Goal: Information Seeking & Learning: Learn about a topic

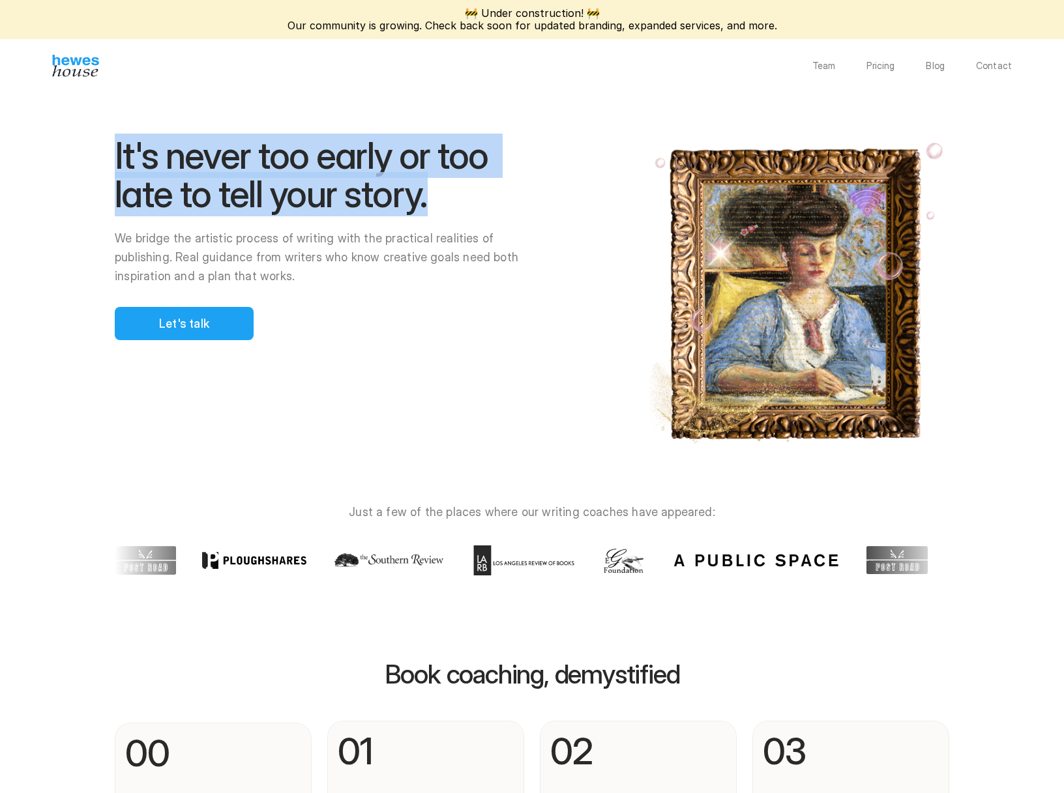
drag, startPoint x: 410, startPoint y: 196, endPoint x: 46, endPoint y: 164, distance: 365.1
copy h1 "It's never too early or too late to tell your story."
click at [888, 66] on p "Pricing" at bounding box center [880, 65] width 28 height 9
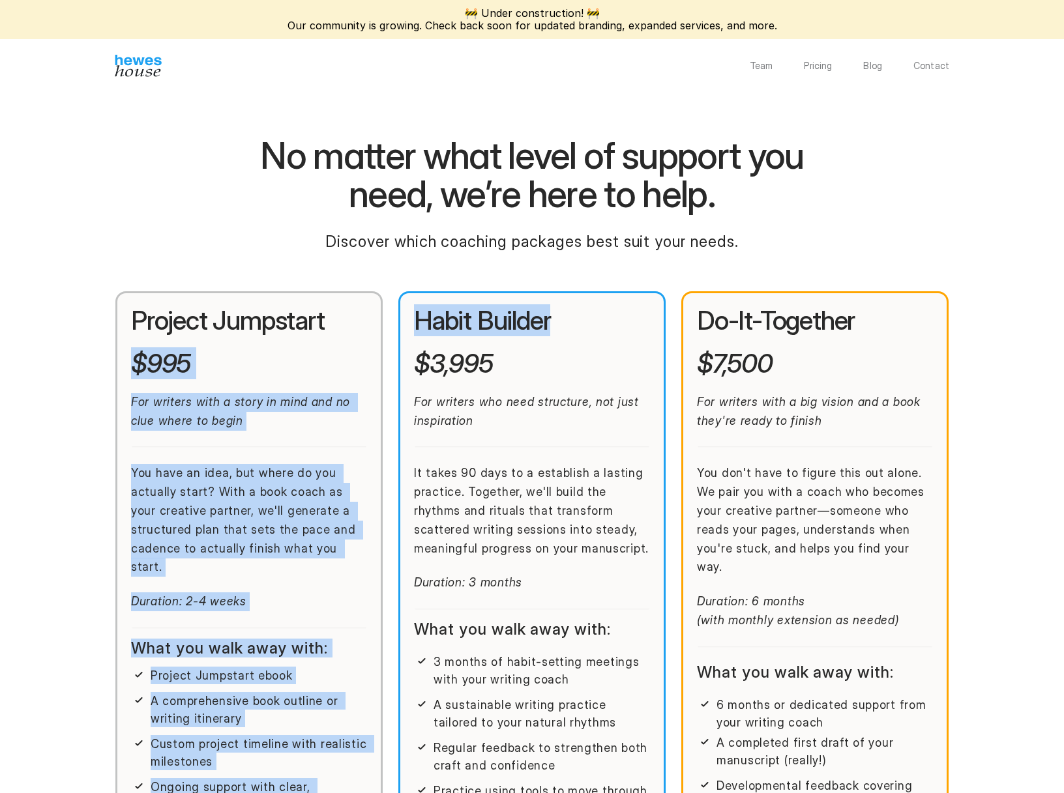
drag, startPoint x: 528, startPoint y: 319, endPoint x: 389, endPoint y: 319, distance: 139.5
click at [389, 319] on div "Project Jumpstart $995 For writers with a story in mind and no clue where to be…" at bounding box center [532, 689] width 834 height 797
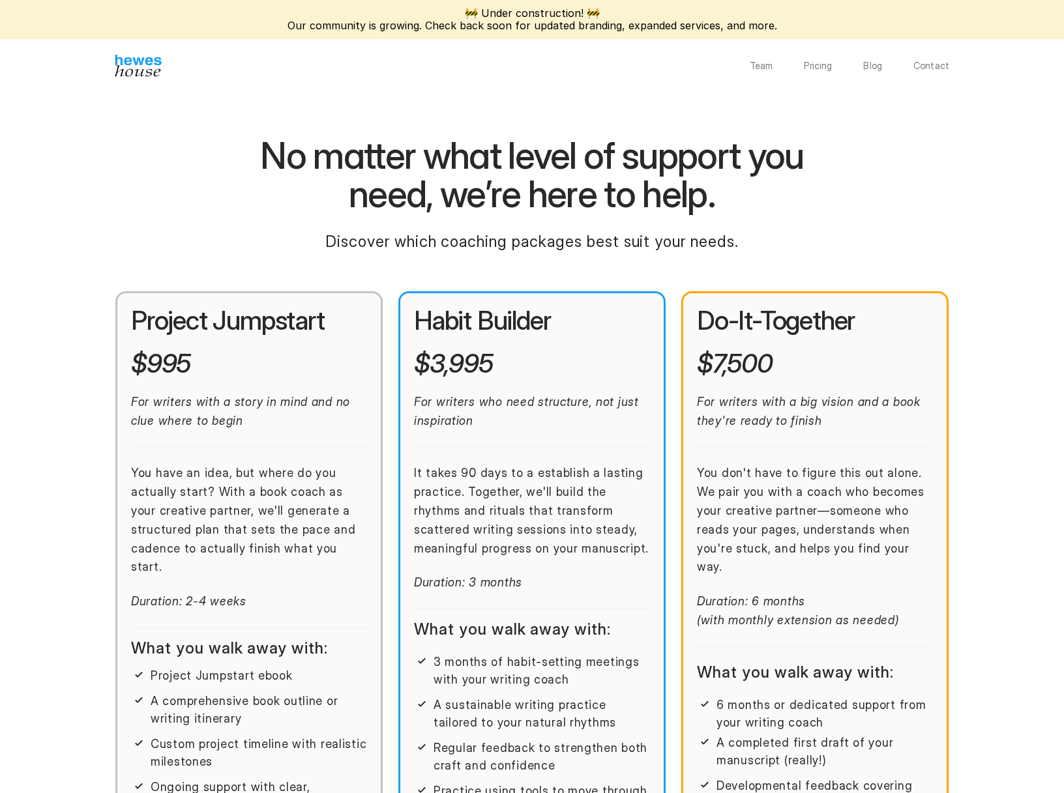
click at [477, 337] on div "Habit Builder $3,995 For writers who need structure, not just inspiration It ta…" at bounding box center [532, 450] width 236 height 286
drag, startPoint x: 459, startPoint y: 353, endPoint x: 416, endPoint y: 320, distance: 54.4
click at [416, 320] on div "Habit Builder $3,995 For writers who need structure, not just inspiration It ta…" at bounding box center [532, 450] width 236 height 286
copy div "Habit Builder $3,995"
